Goal: Task Accomplishment & Management: Manage account settings

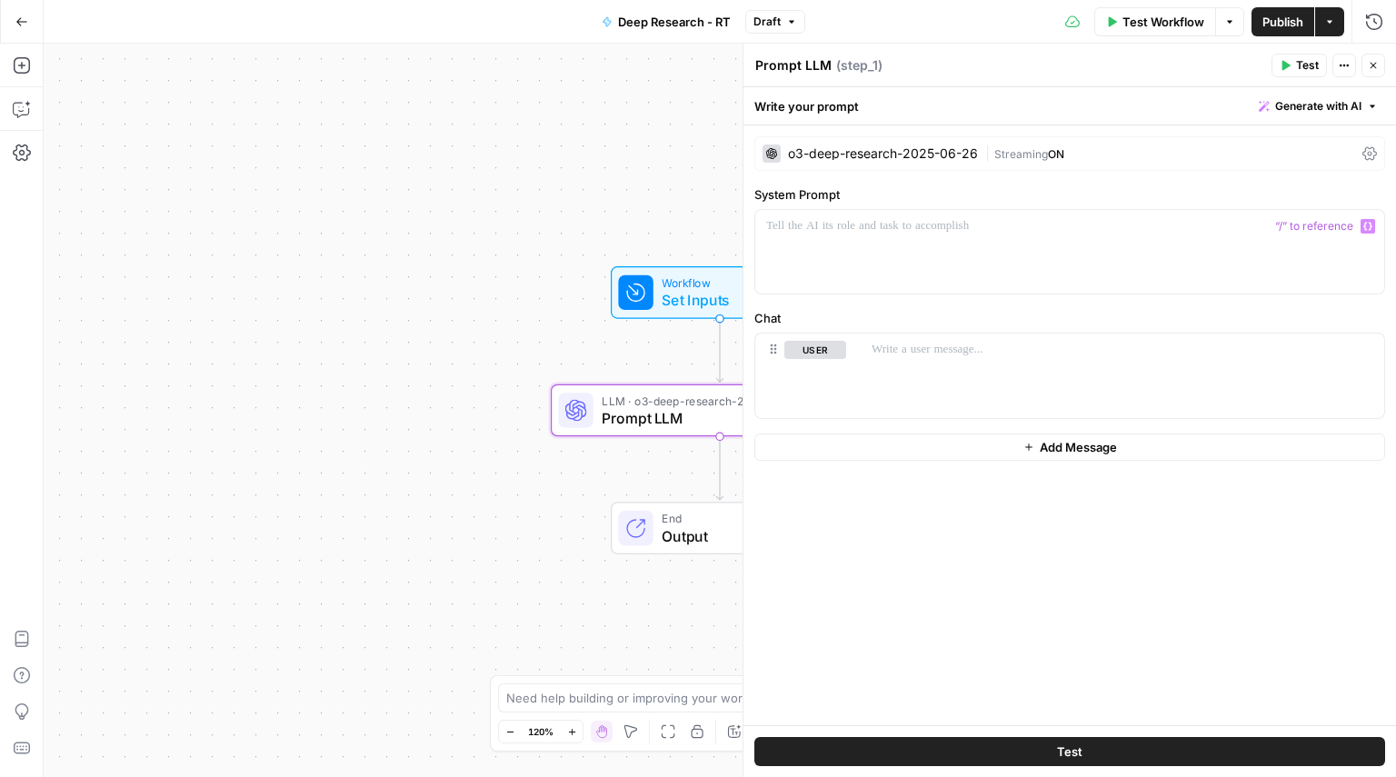
click at [12, 16] on button "Go Back" at bounding box center [21, 21] width 33 height 33
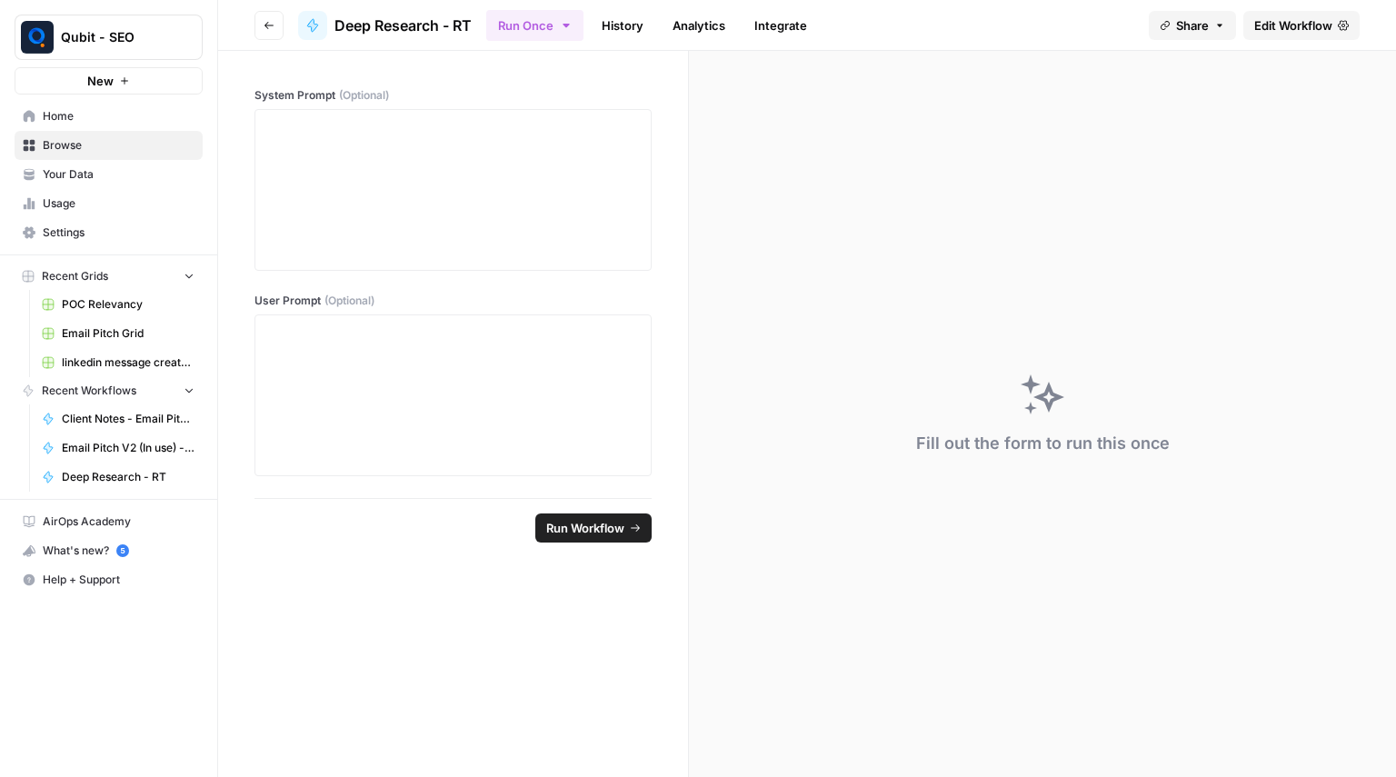
click at [144, 224] on span "Settings" at bounding box center [119, 232] width 152 height 16
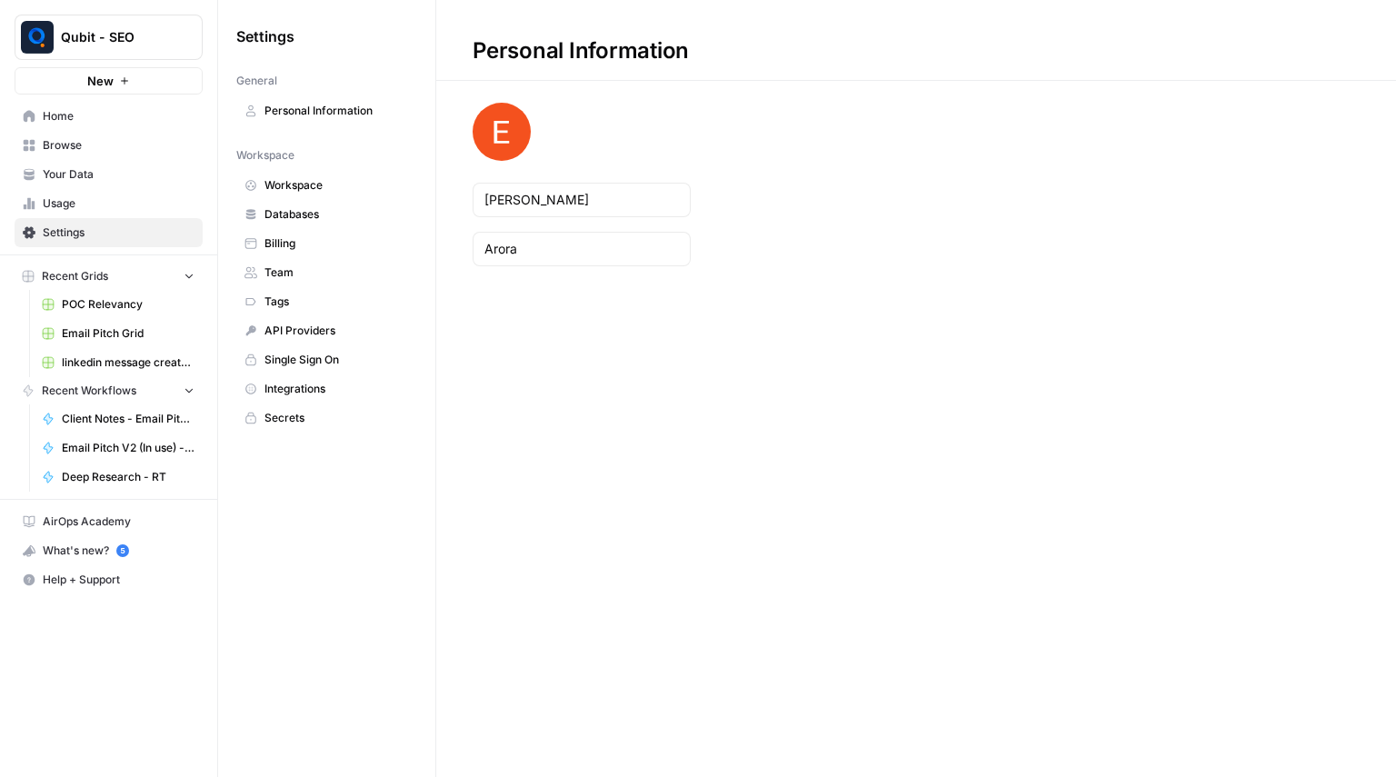
click at [324, 264] on span "Team" at bounding box center [336, 272] width 144 height 16
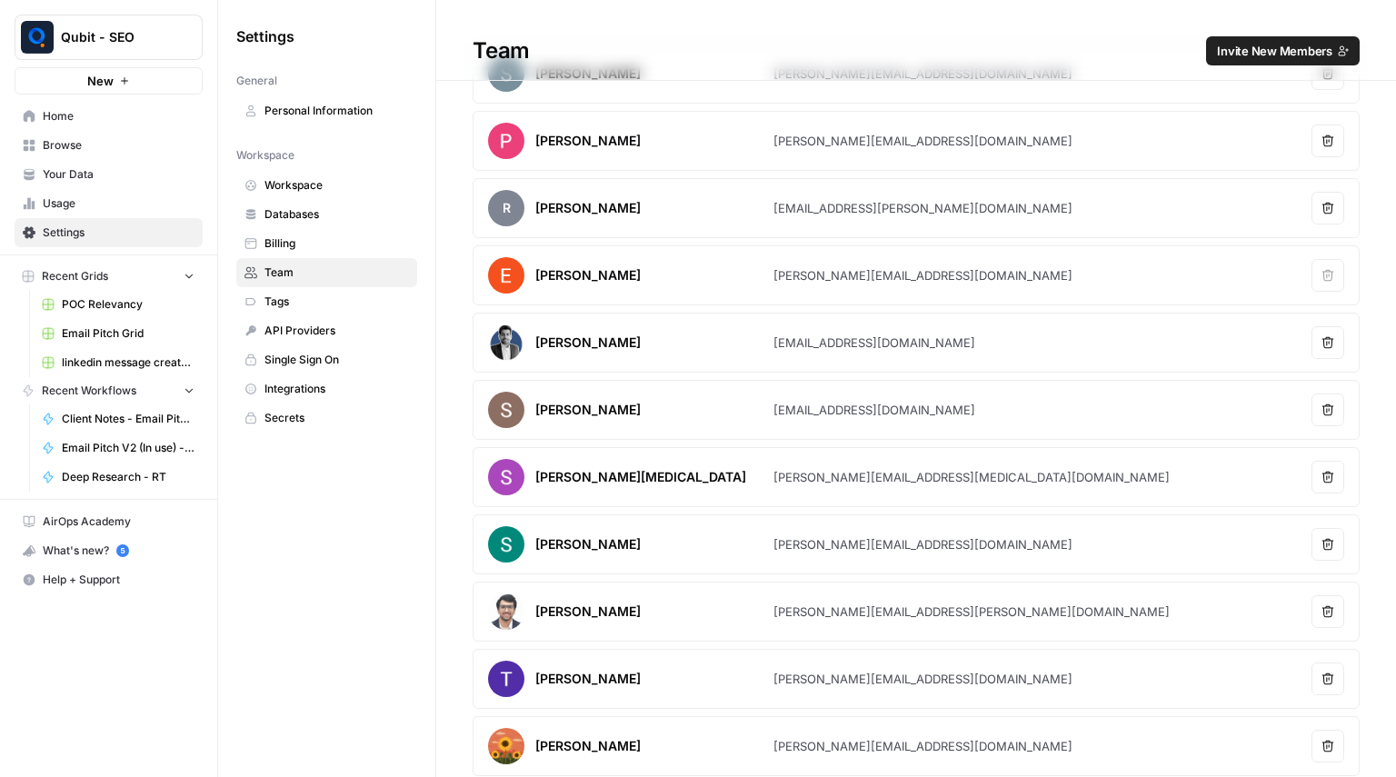
scroll to position [65, 0]
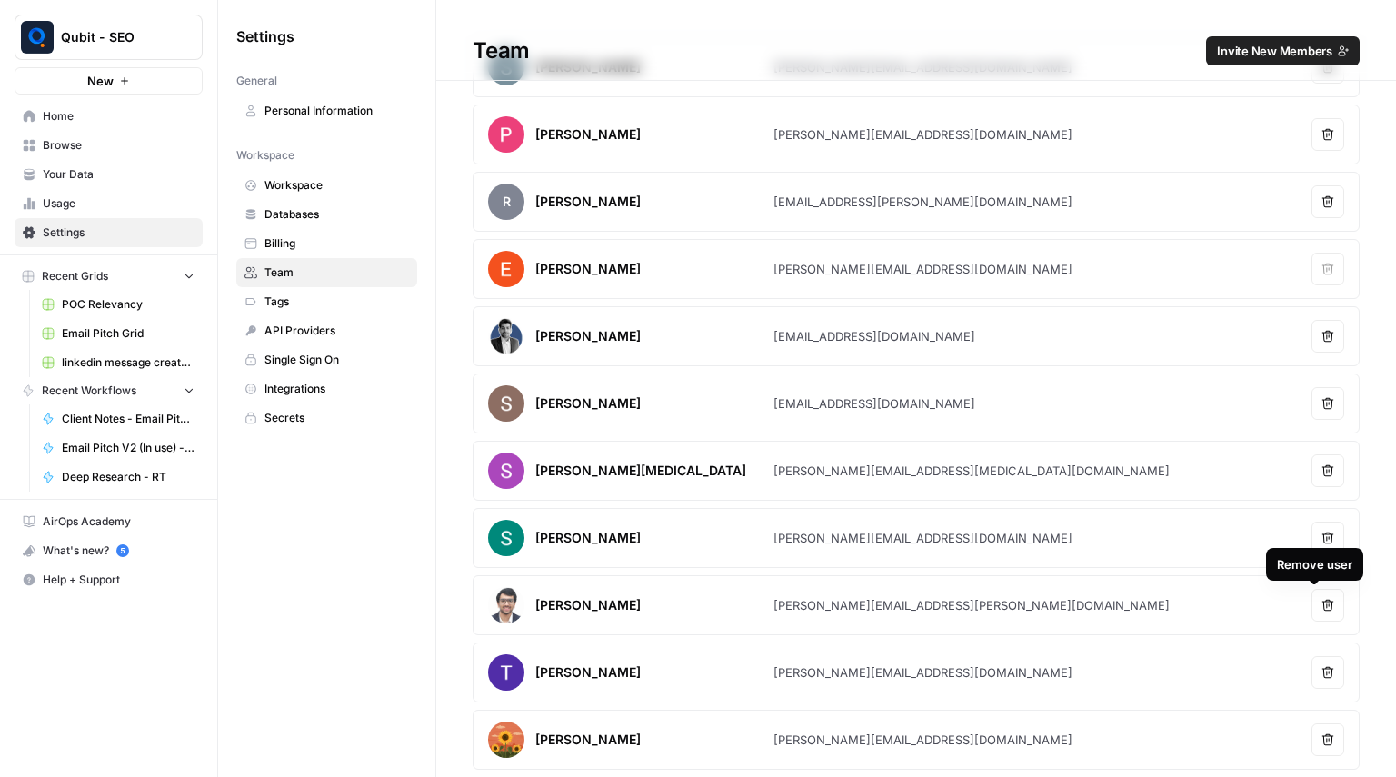
click at [1321, 601] on icon "button" at bounding box center [1327, 605] width 13 height 13
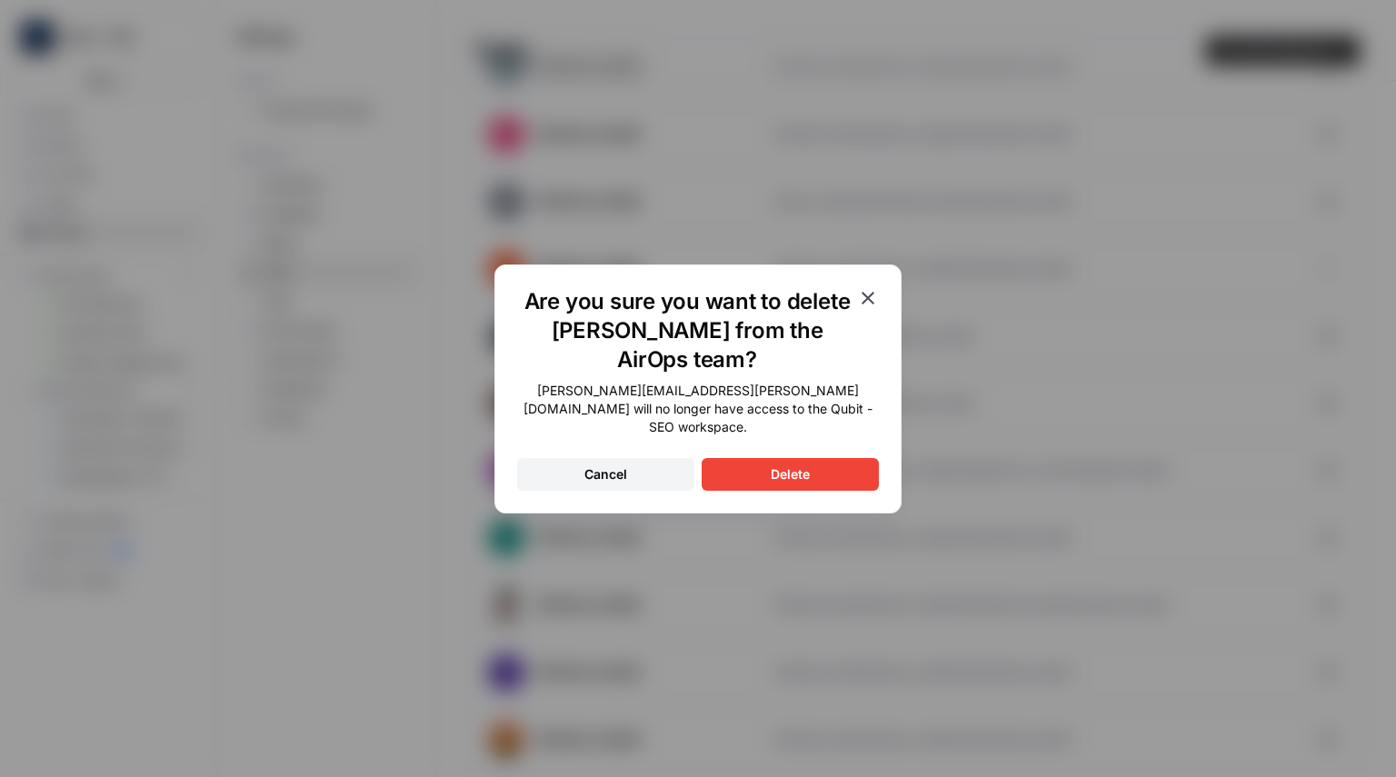
click at [826, 458] on button "Delete" at bounding box center [790, 474] width 177 height 33
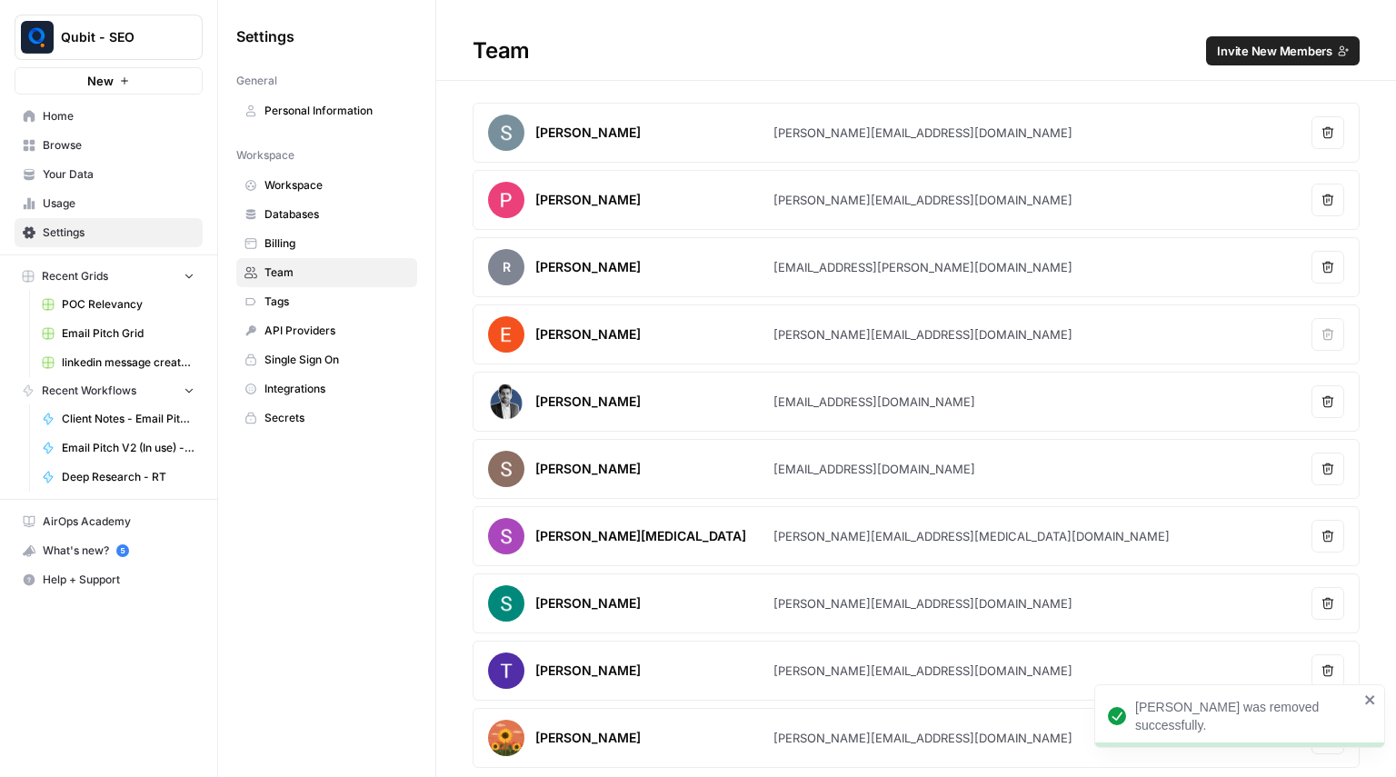
click at [1259, 53] on span "Invite New Members" at bounding box center [1274, 51] width 115 height 18
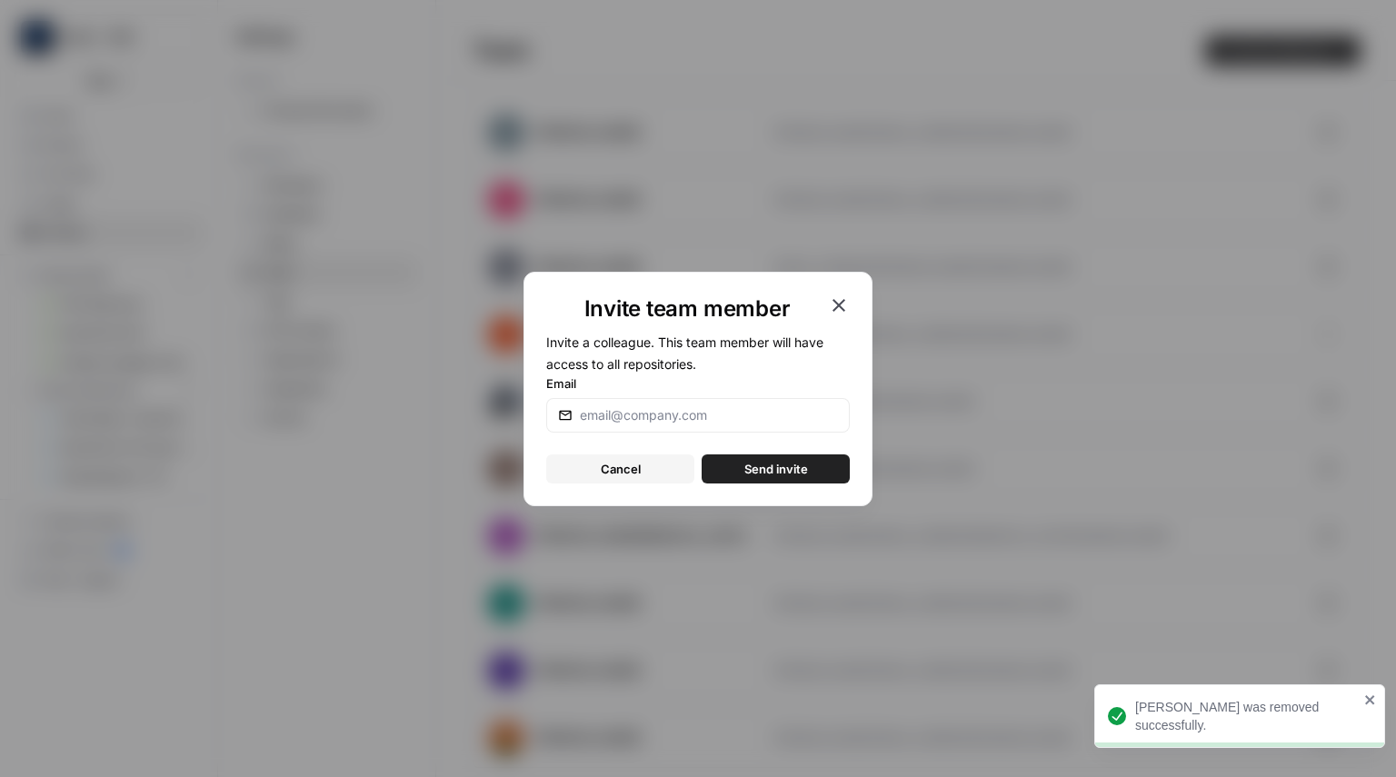
click at [592, 431] on div at bounding box center [698, 415] width 304 height 35
type input "[EMAIL_ADDRESS][DOMAIN_NAME]"
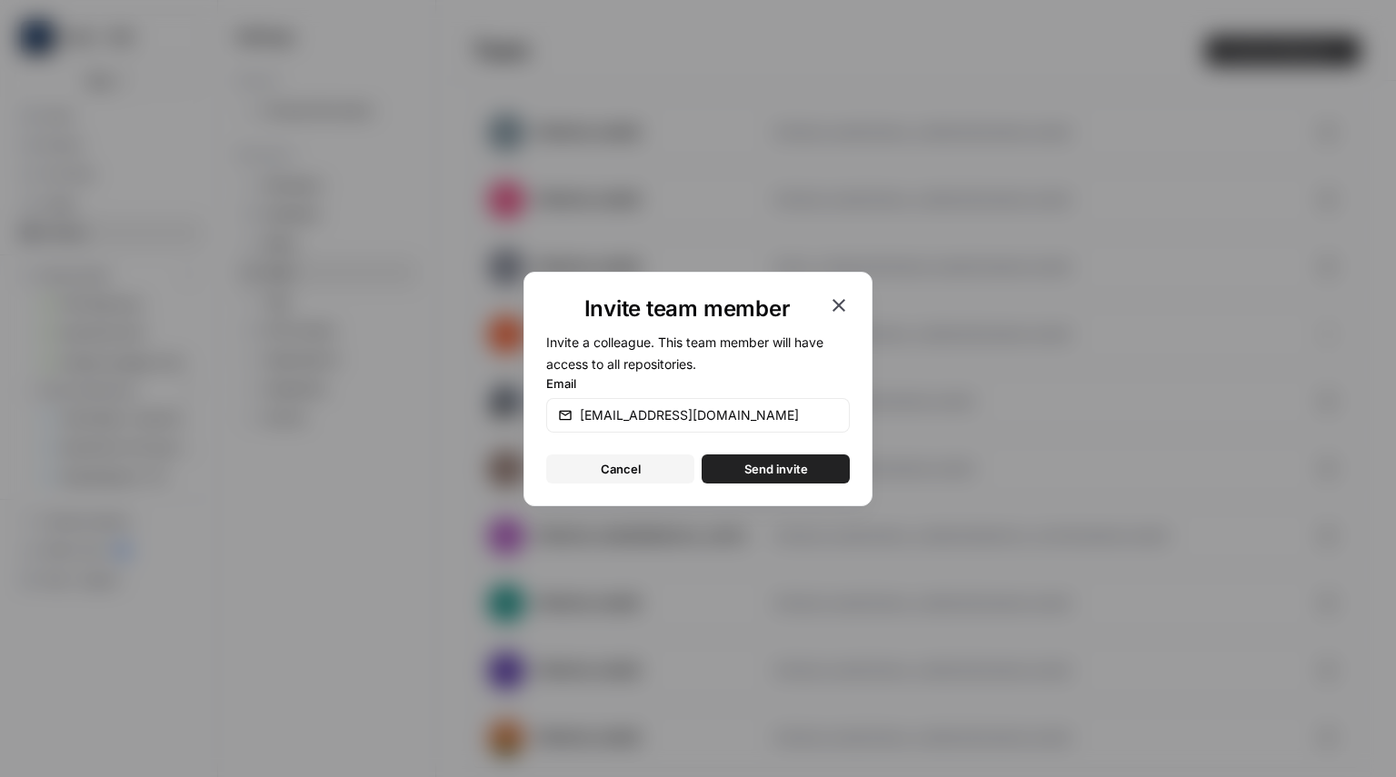
click at [775, 462] on span "Send invite" at bounding box center [776, 469] width 64 height 18
